Goal: Information Seeking & Learning: Learn about a topic

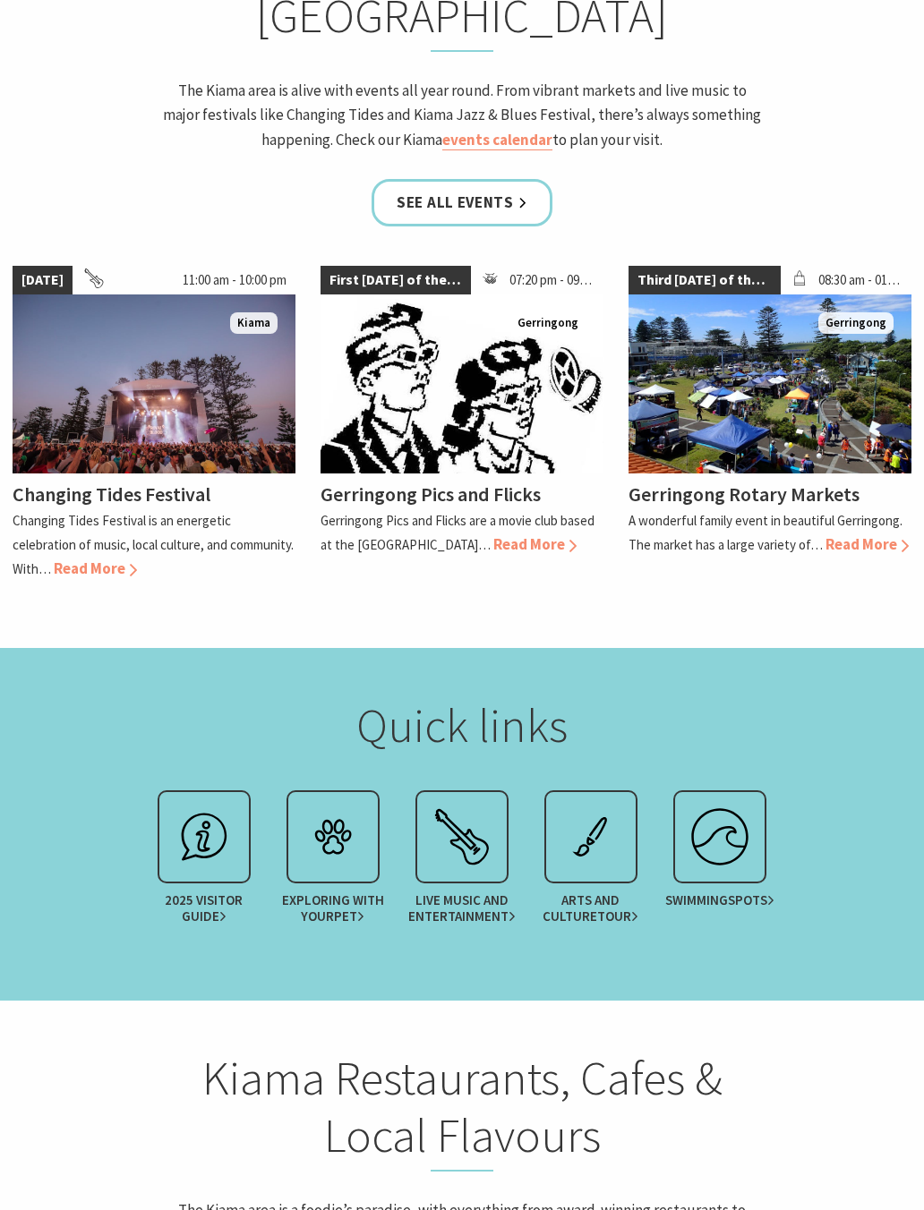
scroll to position [2027, 0]
click at [165, 512] on p "Changing Tides Festival is an energetic celebration of music, local culture, an…" at bounding box center [153, 544] width 281 height 65
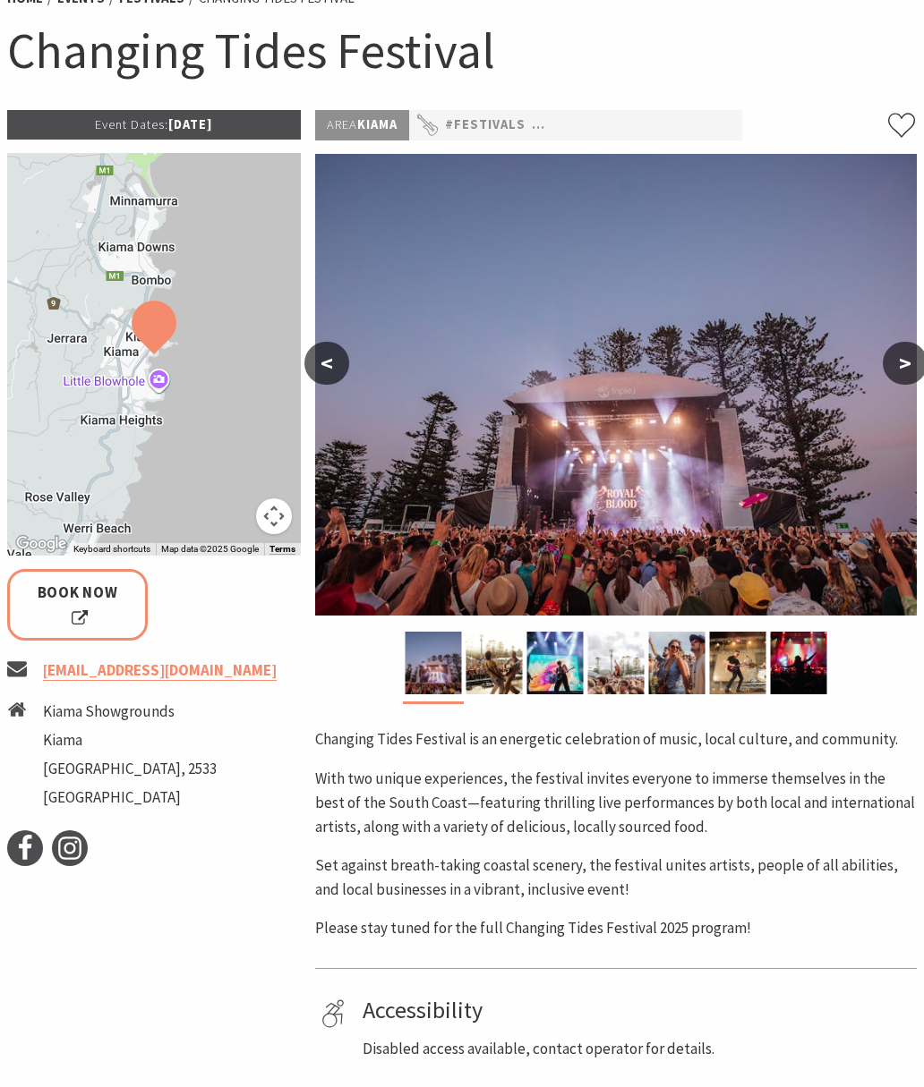
scroll to position [171, 0]
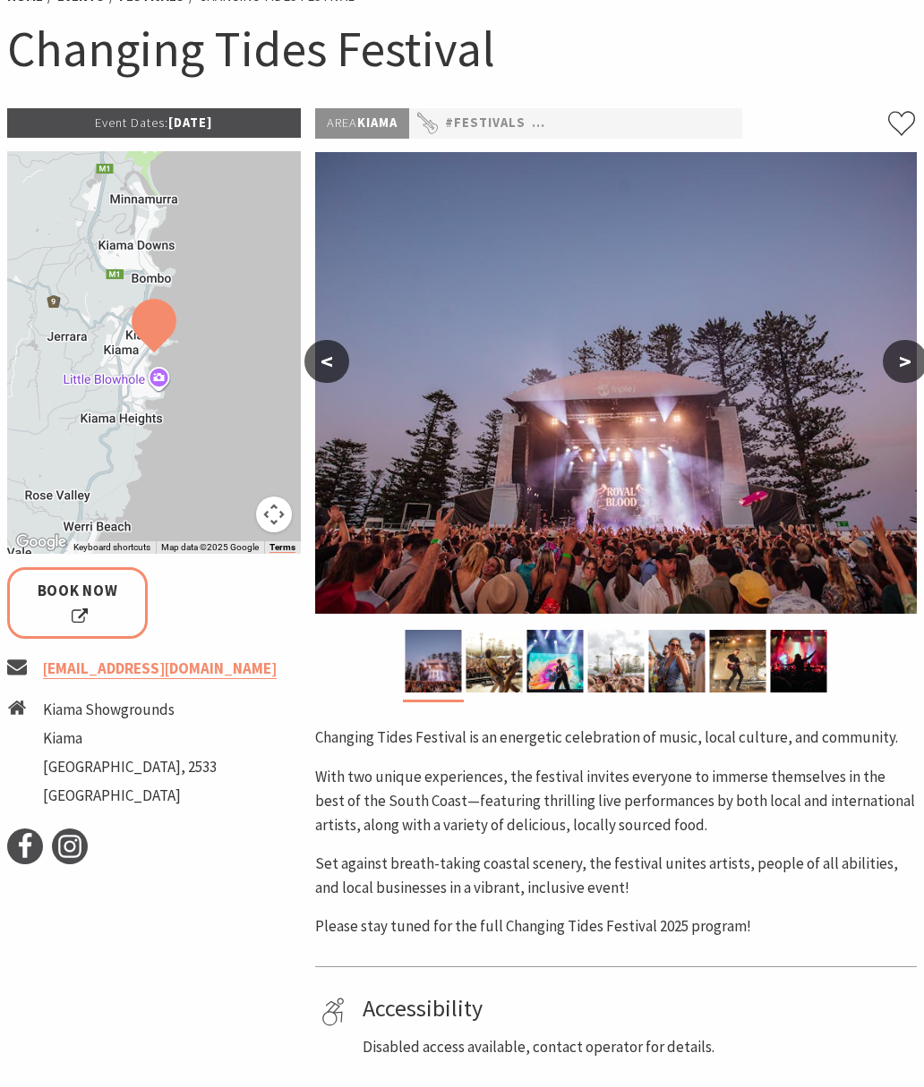
click at [906, 354] on button ">" at bounding box center [904, 361] width 45 height 43
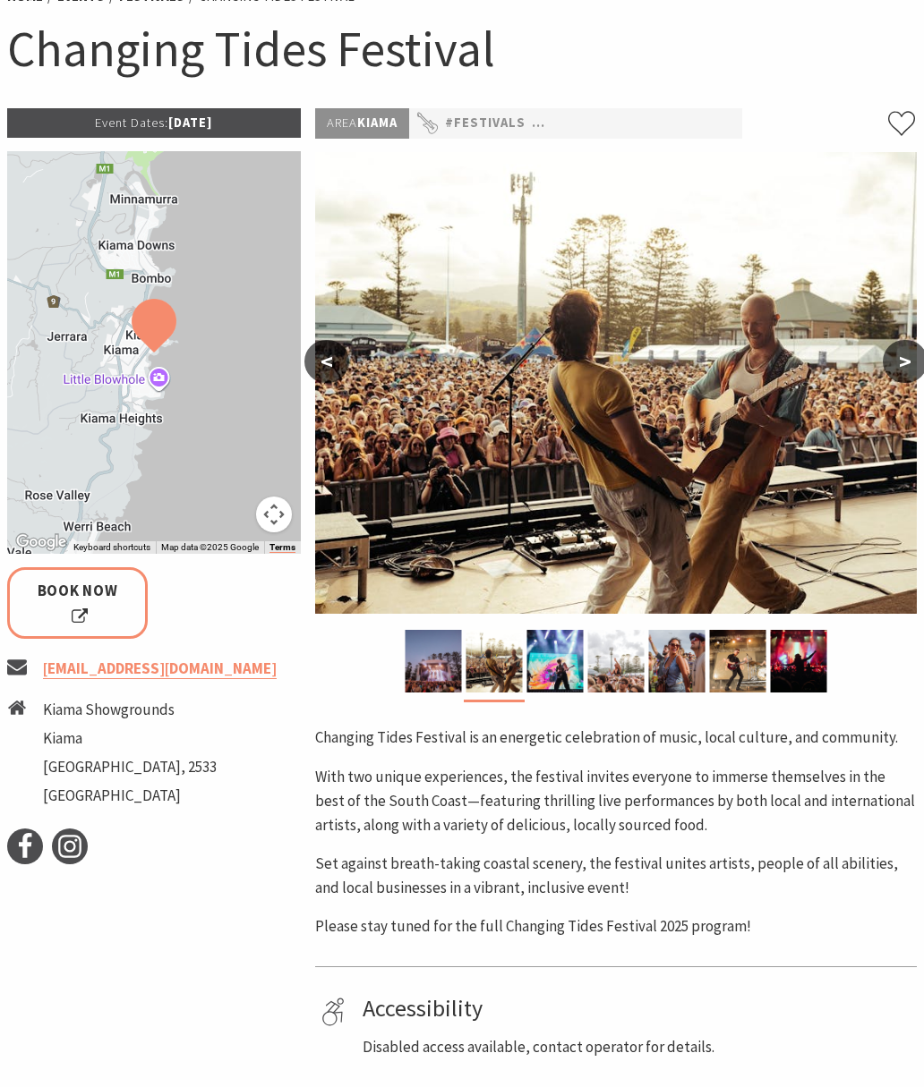
click at [894, 367] on button ">" at bounding box center [904, 361] width 45 height 43
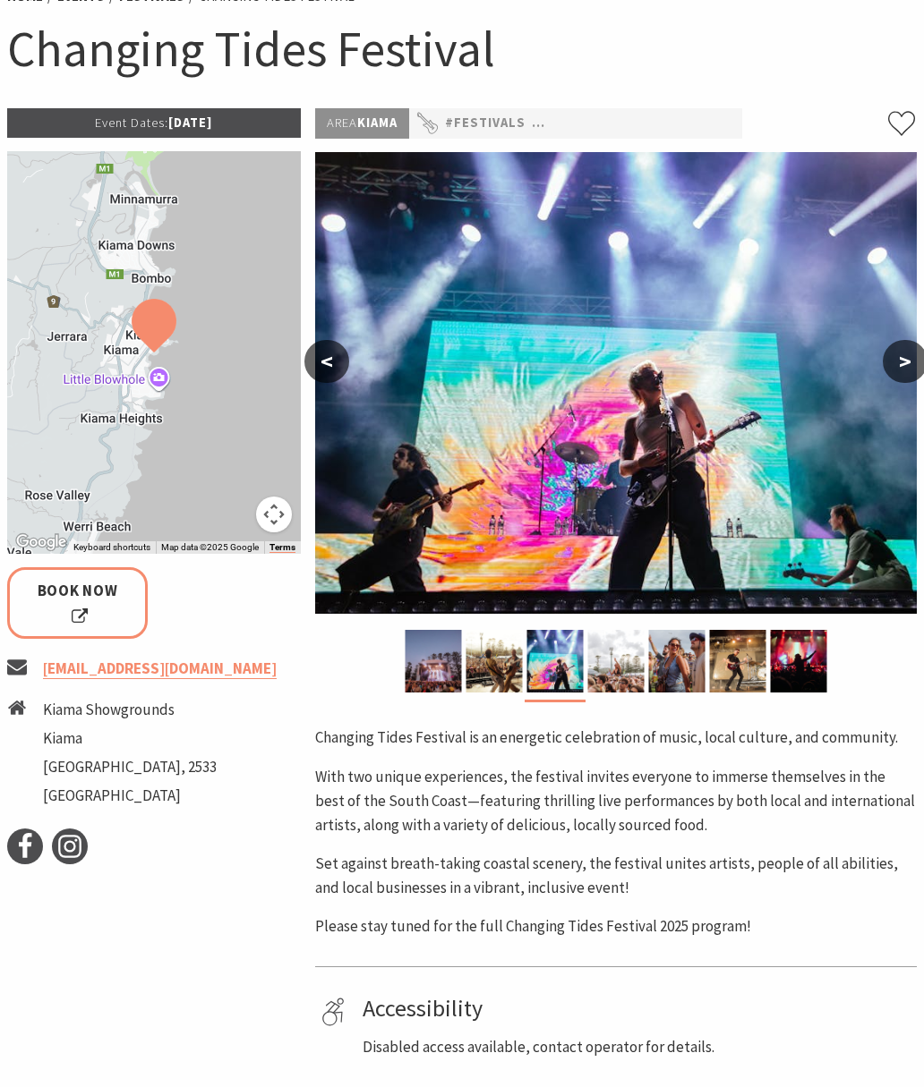
click at [899, 362] on button ">" at bounding box center [904, 361] width 45 height 43
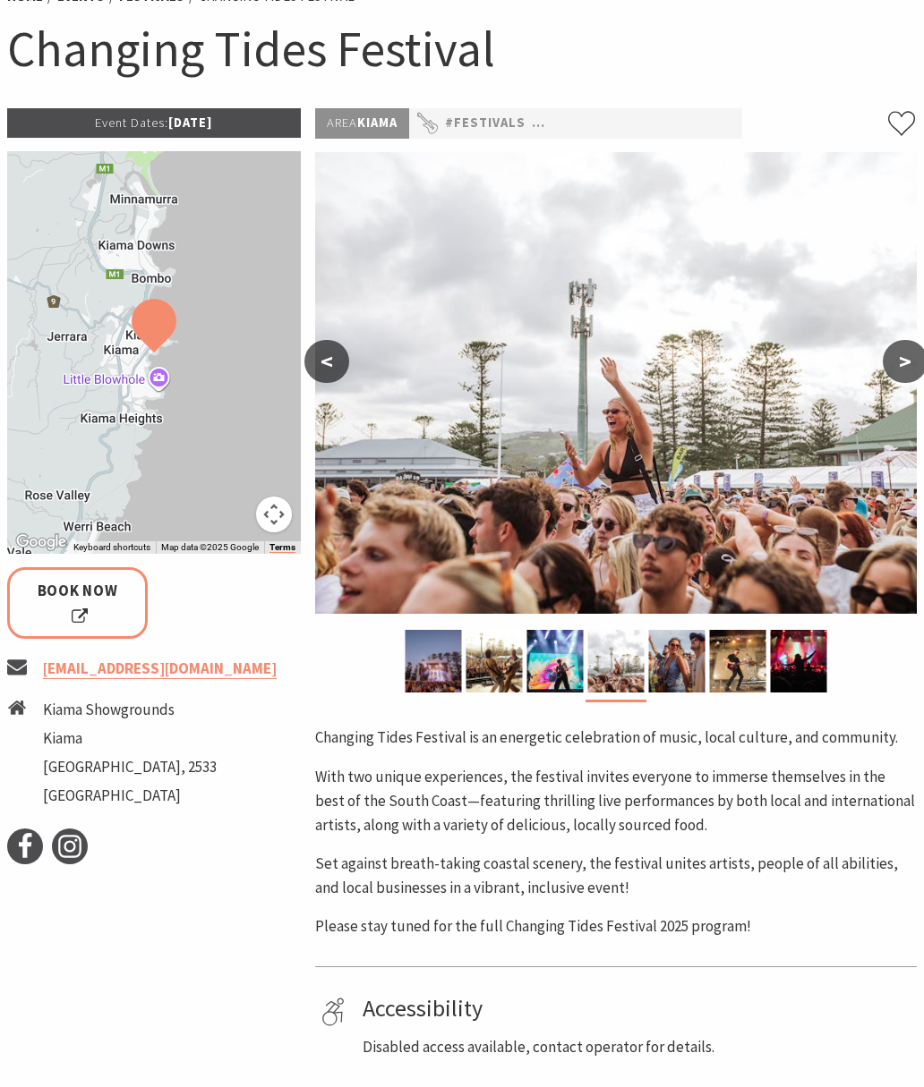
click at [899, 366] on button ">" at bounding box center [904, 361] width 45 height 43
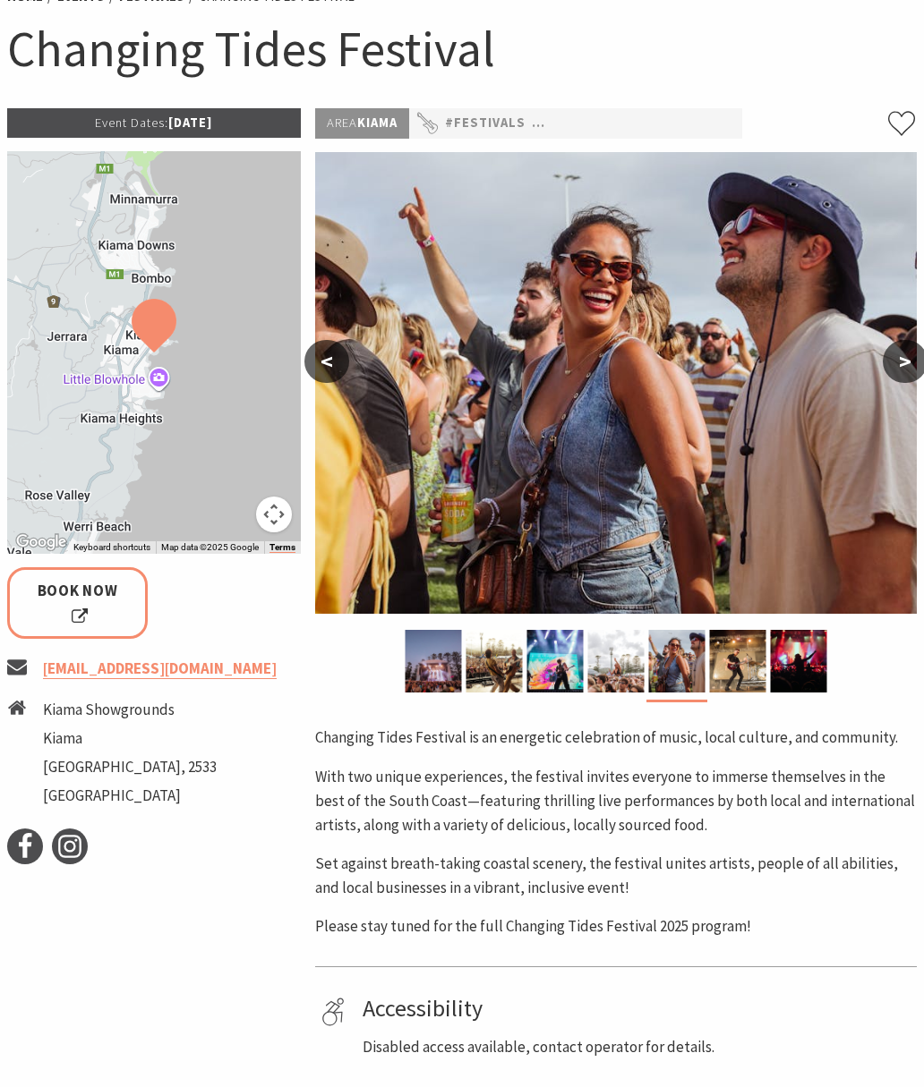
click at [907, 358] on button ">" at bounding box center [904, 361] width 45 height 43
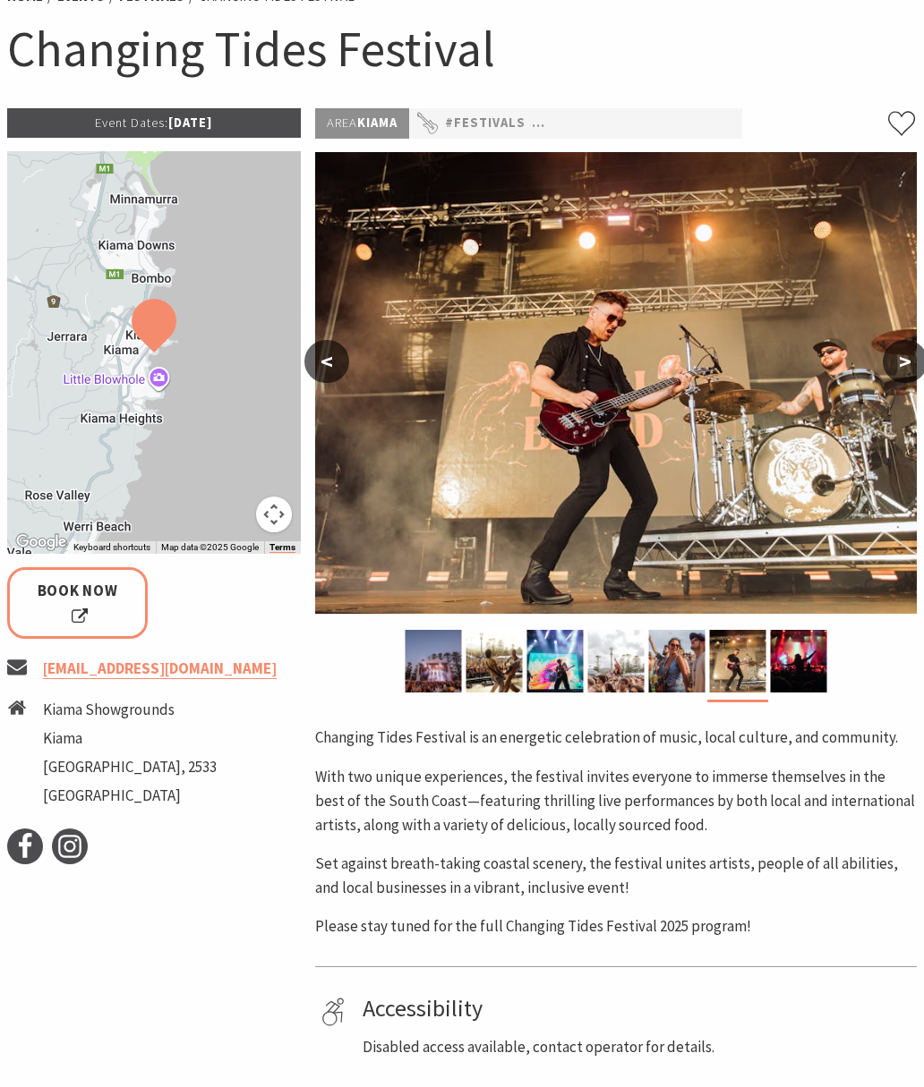
click at [902, 360] on button ">" at bounding box center [904, 361] width 45 height 43
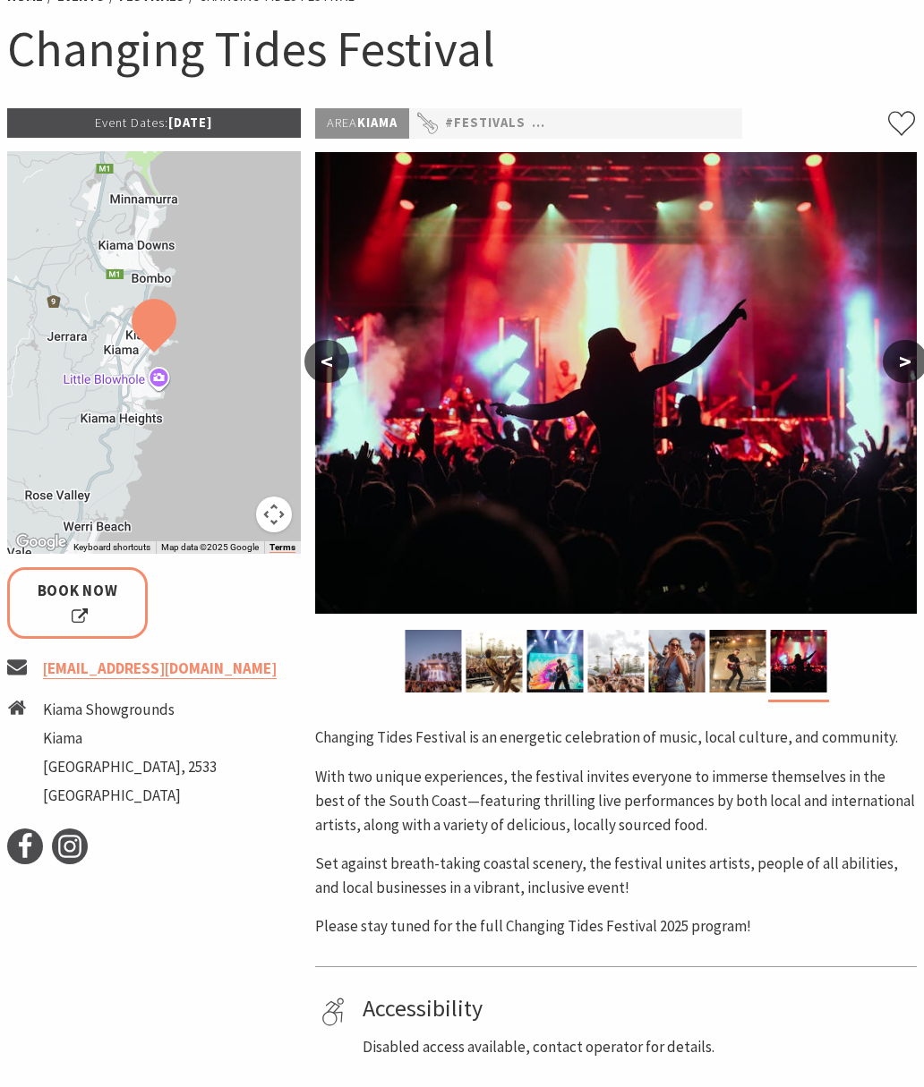
click at [895, 365] on button ">" at bounding box center [904, 361] width 45 height 43
click at [905, 354] on button ">" at bounding box center [904, 361] width 45 height 43
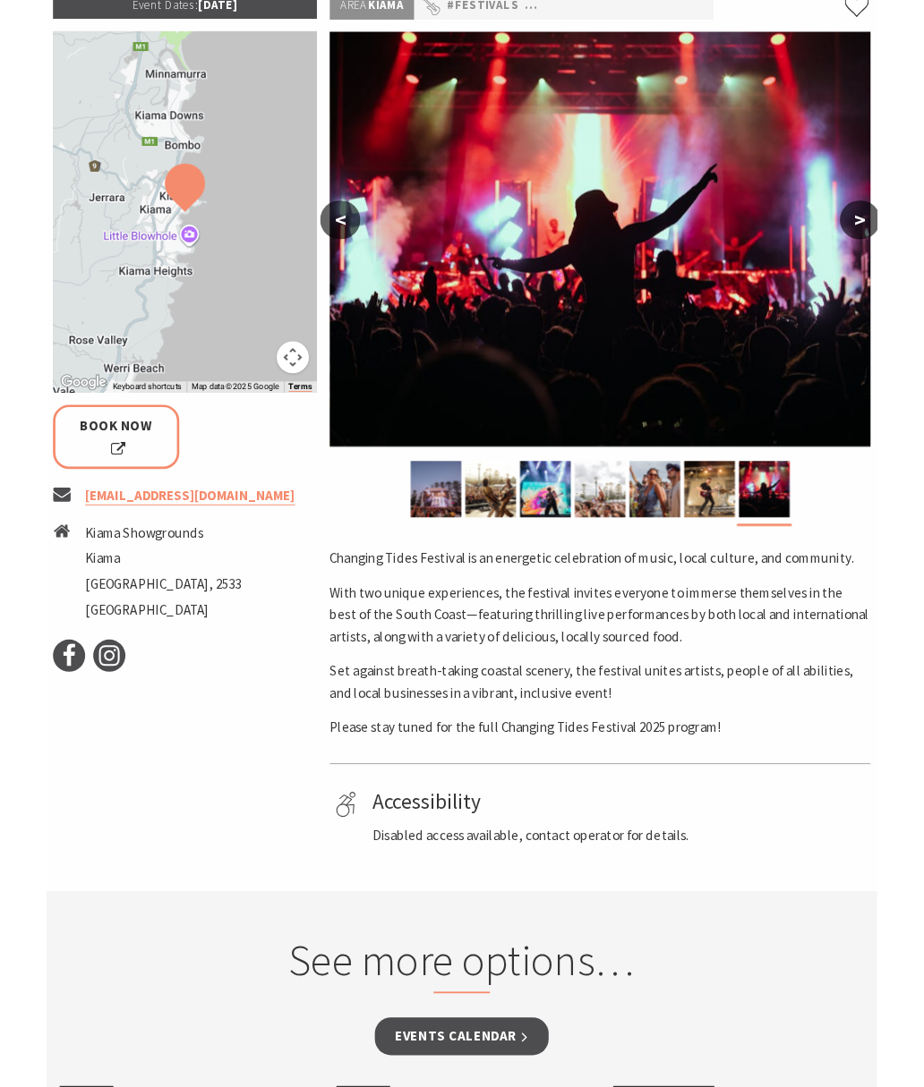
scroll to position [338, 0]
